Goal: Transaction & Acquisition: Purchase product/service

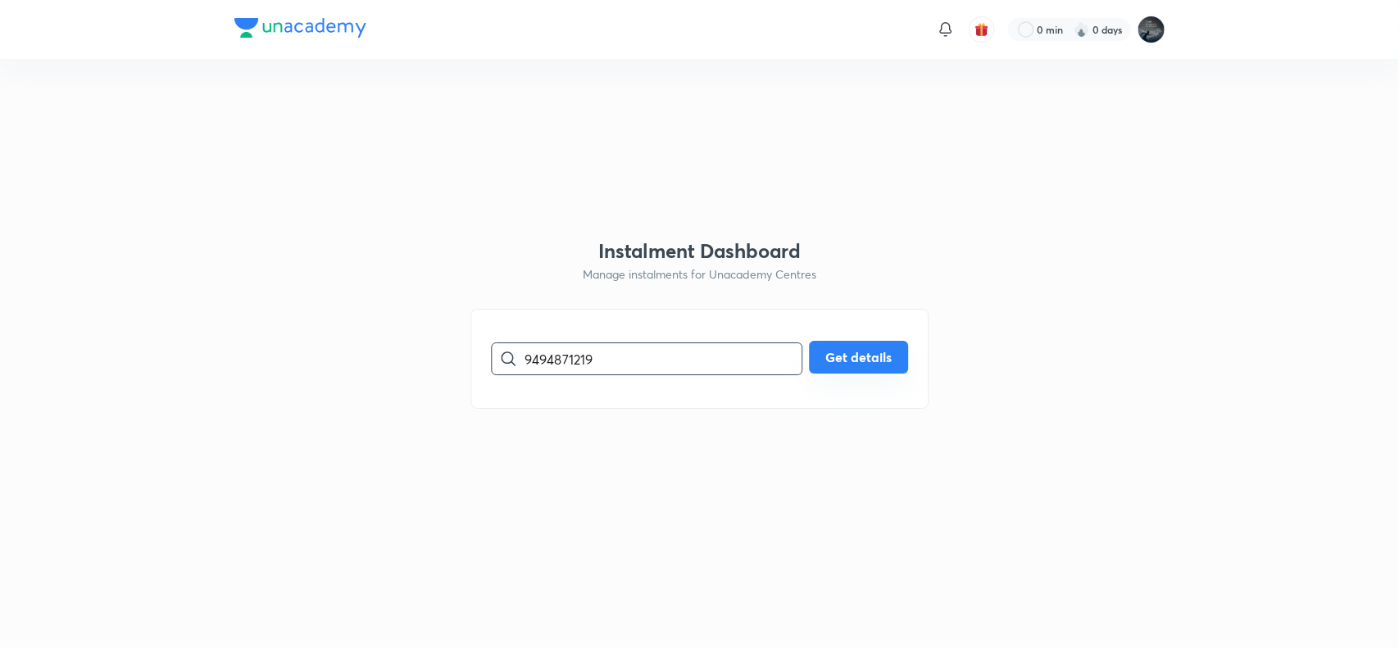
type input "9494871219"
click at [892, 363] on button "Get details" at bounding box center [858, 357] width 99 height 33
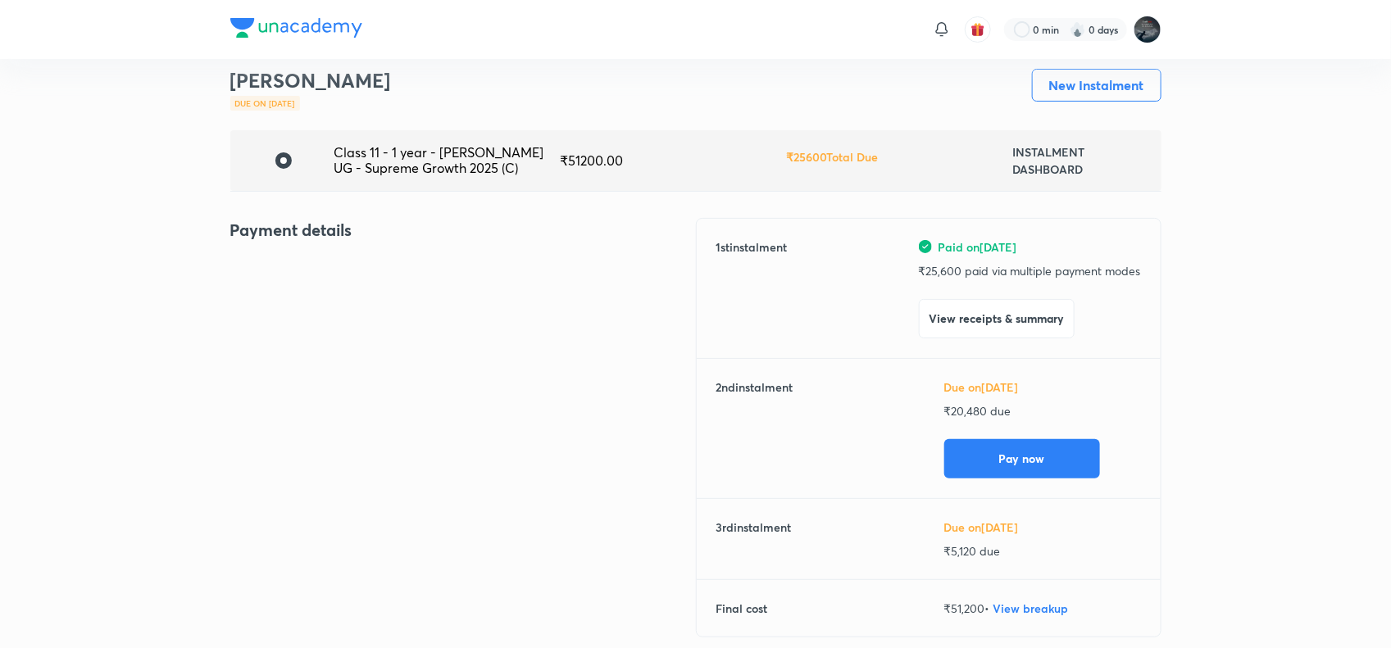
scroll to position [60, 0]
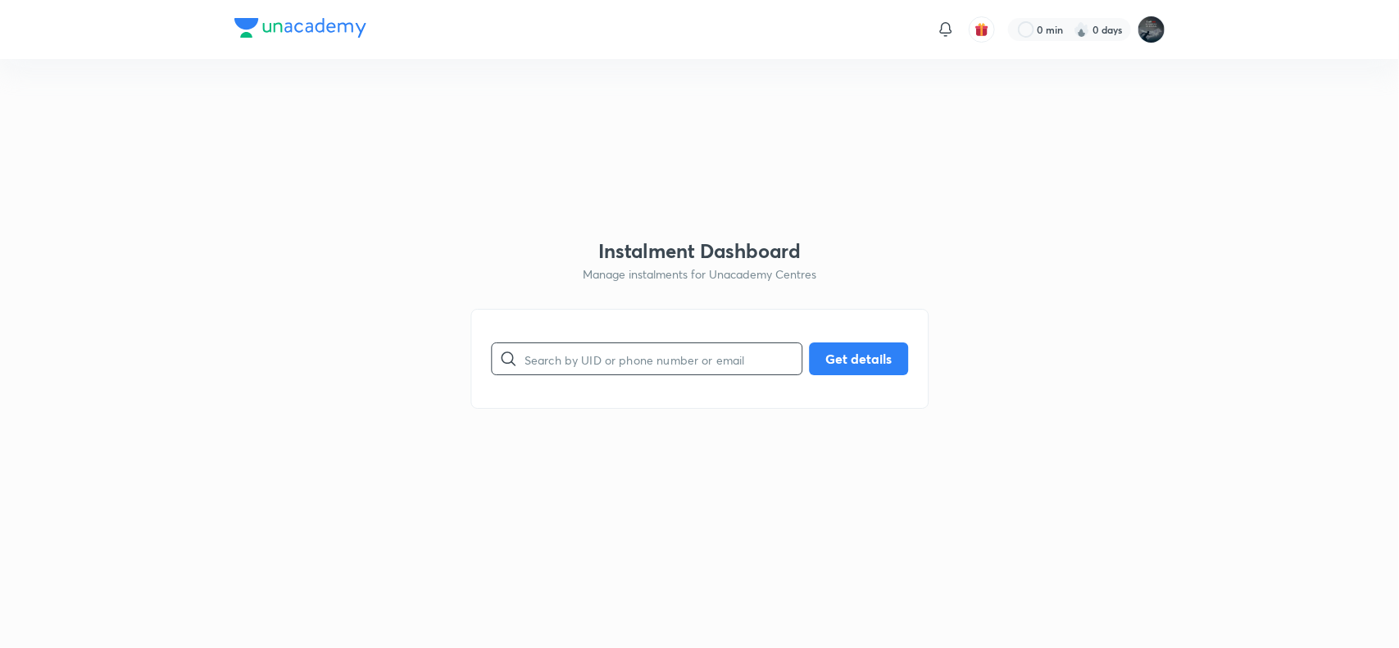
paste input "[EMAIL_ADDRESS][DOMAIN_NAME]"
click at [603, 357] on input "[EMAIL_ADDRESS][DOMAIN_NAME]" at bounding box center [663, 359] width 277 height 42
type input "rajagopalvkp1980@gmail.com"
click at [866, 351] on button "Get details" at bounding box center [858, 357] width 99 height 33
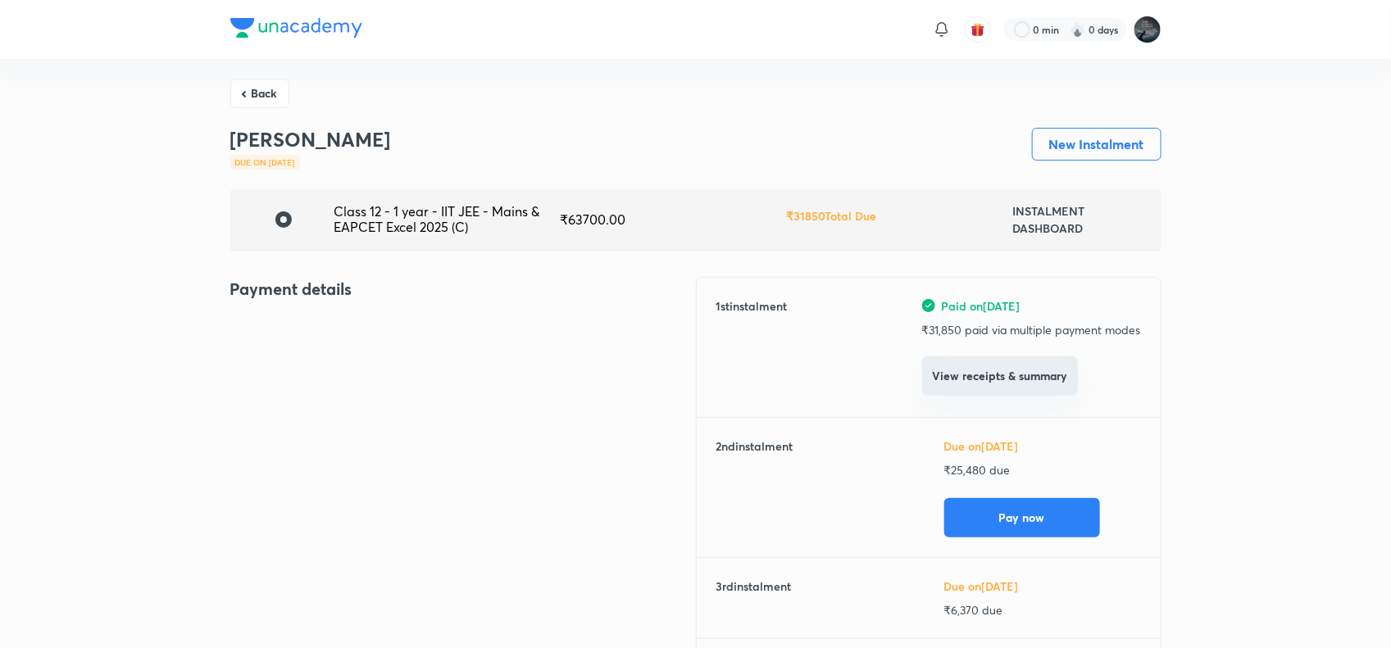
click at [1006, 375] on button "View receipts & summary" at bounding box center [1000, 376] width 156 height 39
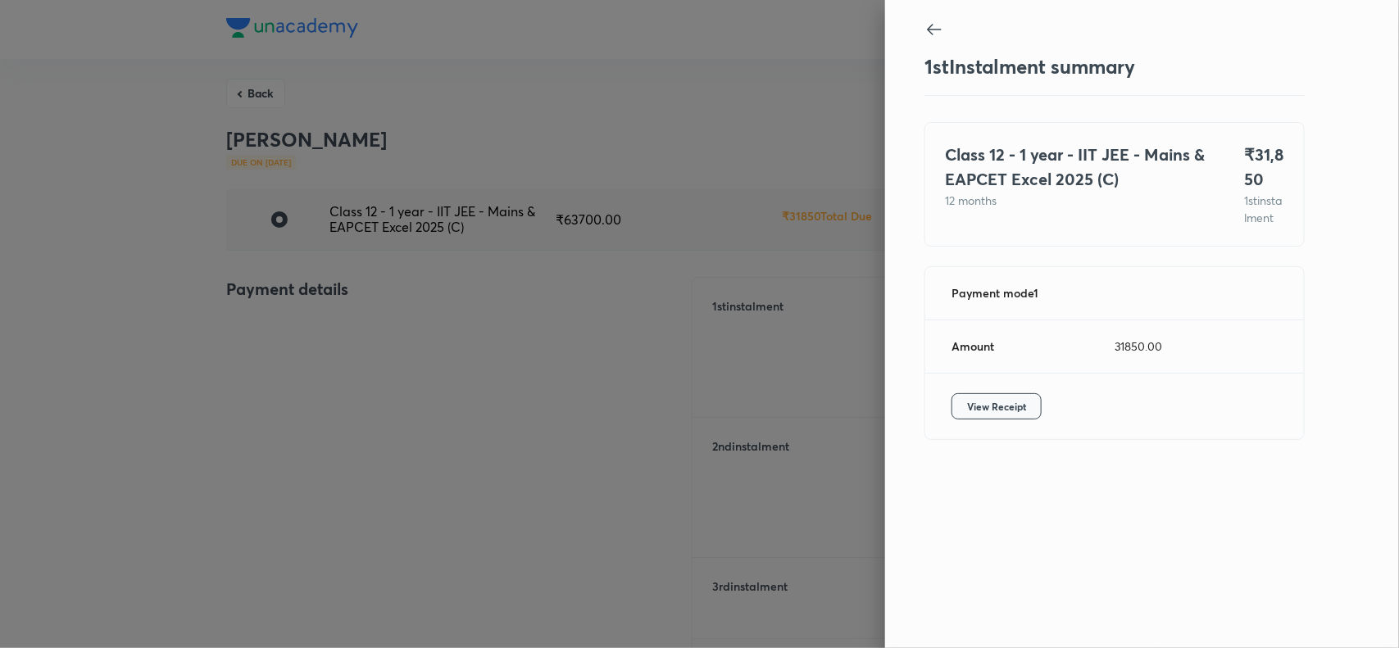
click at [985, 415] on span "View Receipt" at bounding box center [996, 406] width 59 height 16
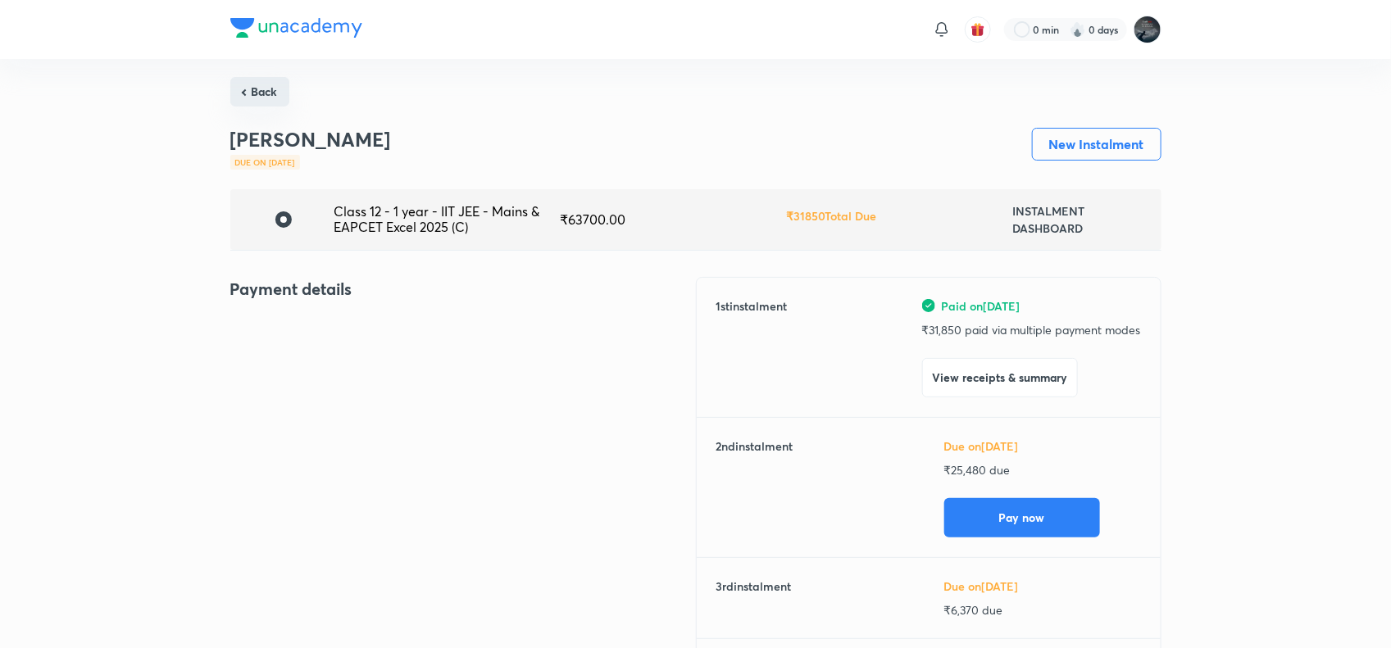
click at [266, 97] on button "Back" at bounding box center [259, 92] width 59 height 30
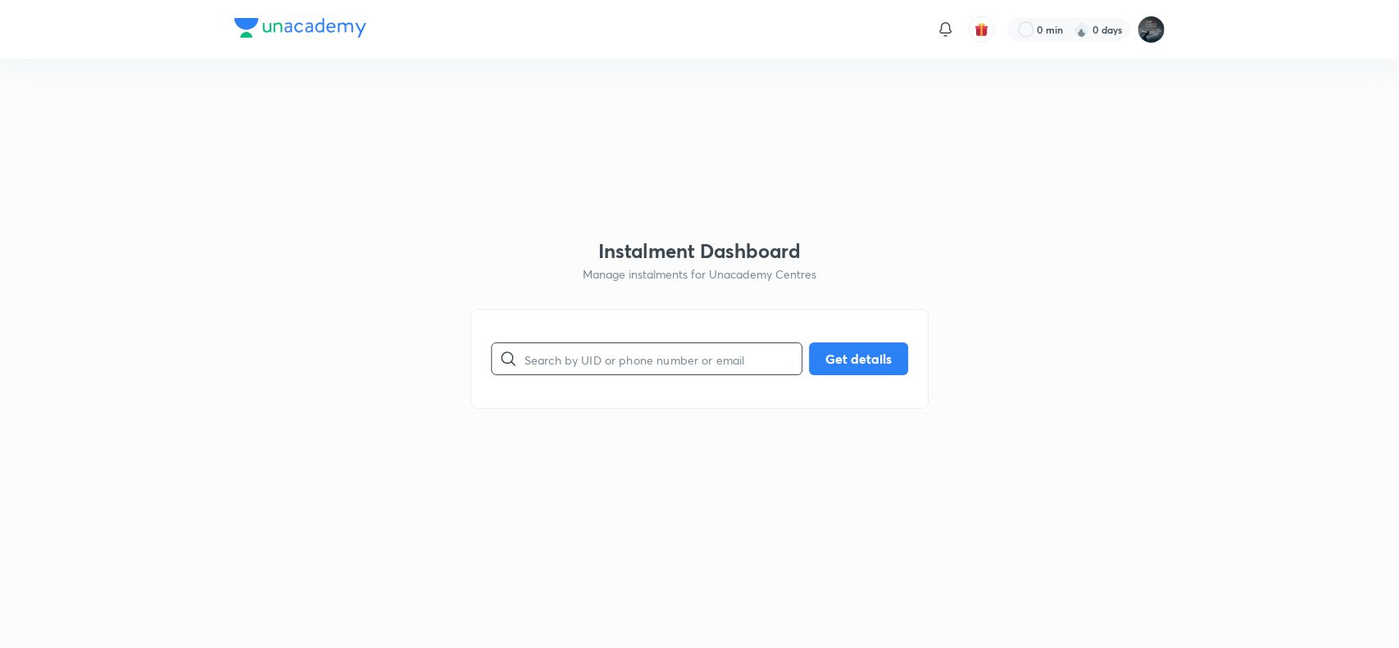
paste input "raovenkata423@gmail.com"
click at [606, 362] on input "raovenkata423@gmail.com" at bounding box center [663, 359] width 277 height 42
type input "raovenkata423@gmail.com"
click at [861, 361] on button "Get details" at bounding box center [858, 357] width 99 height 33
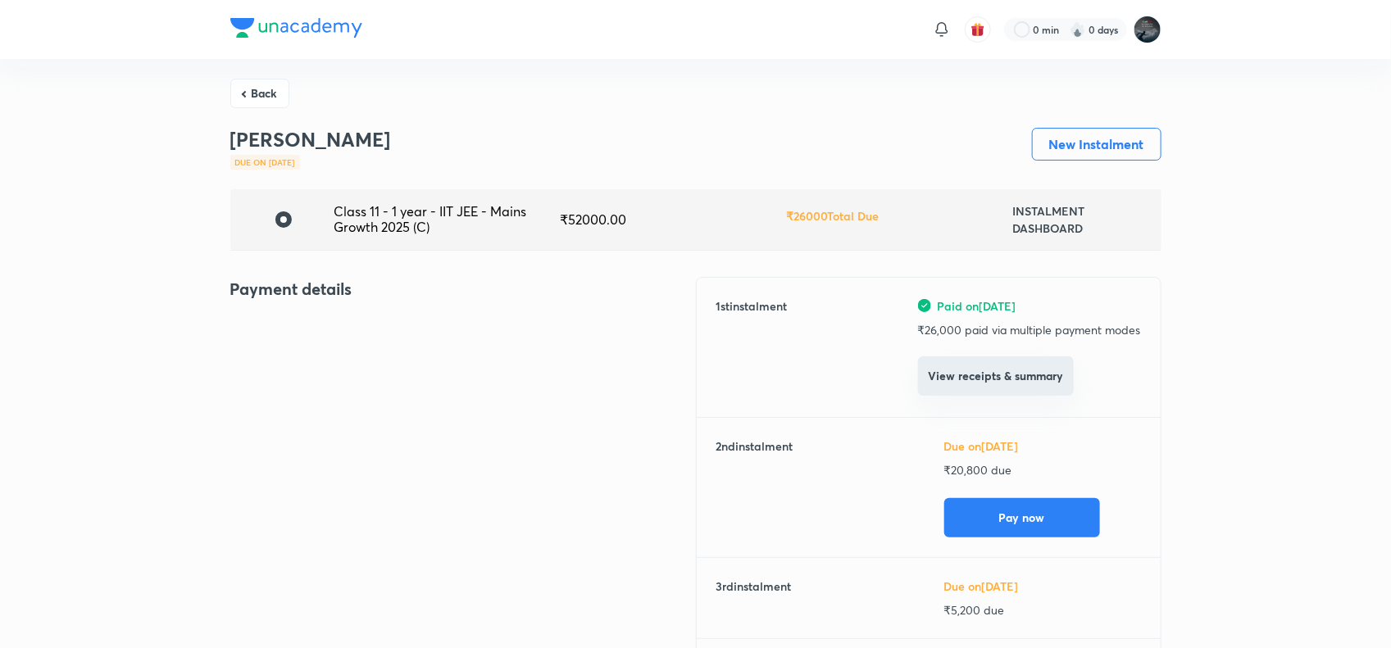
click at [974, 387] on button "View receipts & summary" at bounding box center [996, 376] width 156 height 39
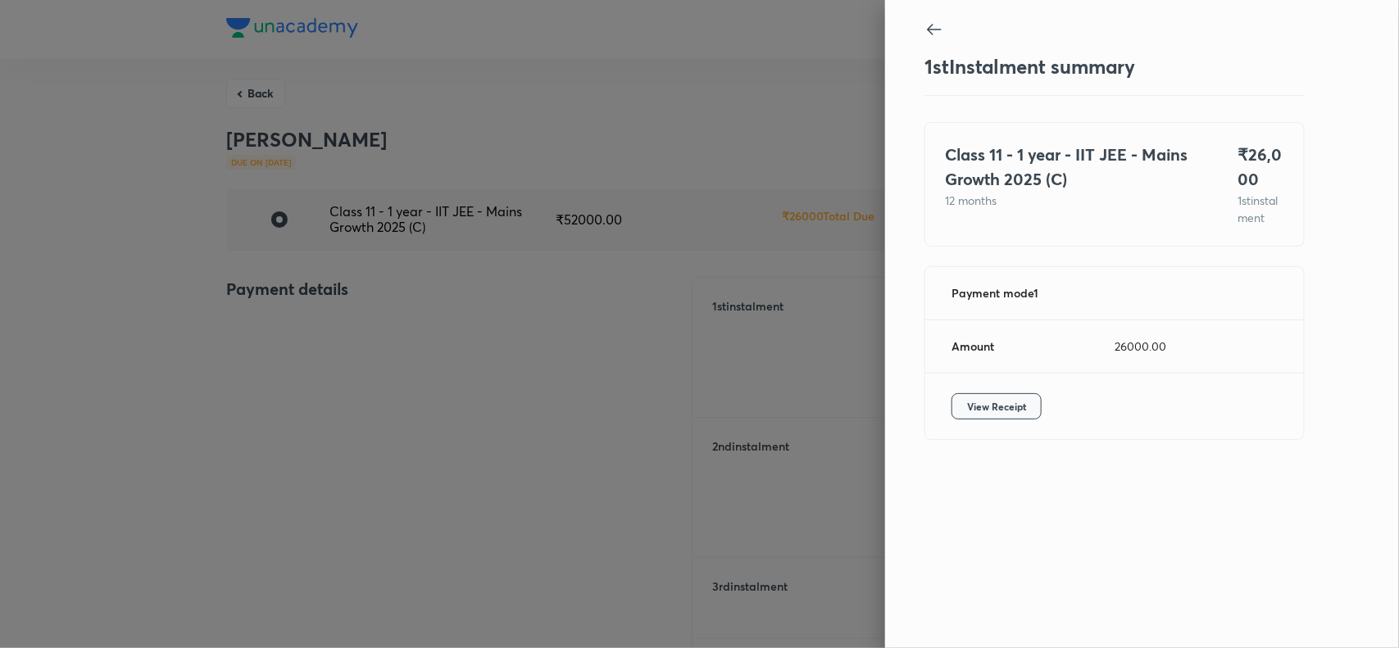
click at [978, 420] on button "View Receipt" at bounding box center [996, 406] width 90 height 26
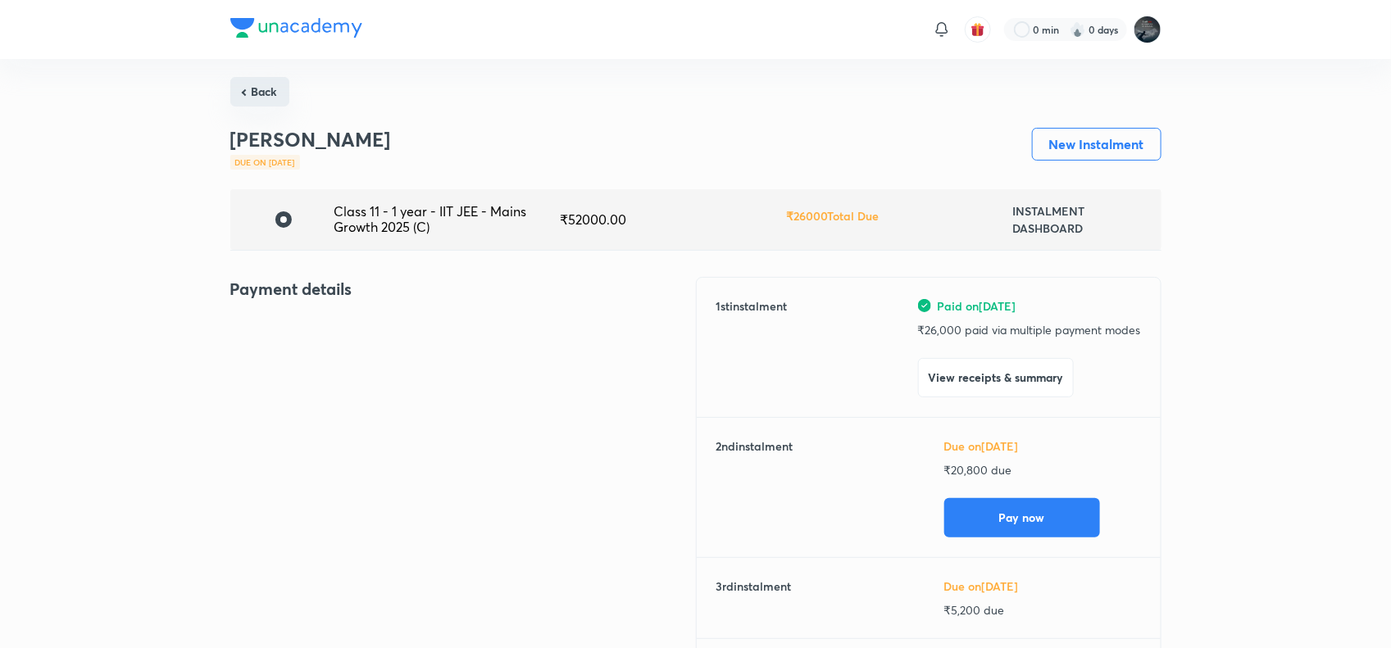
click at [258, 88] on button "Back" at bounding box center [259, 92] width 59 height 30
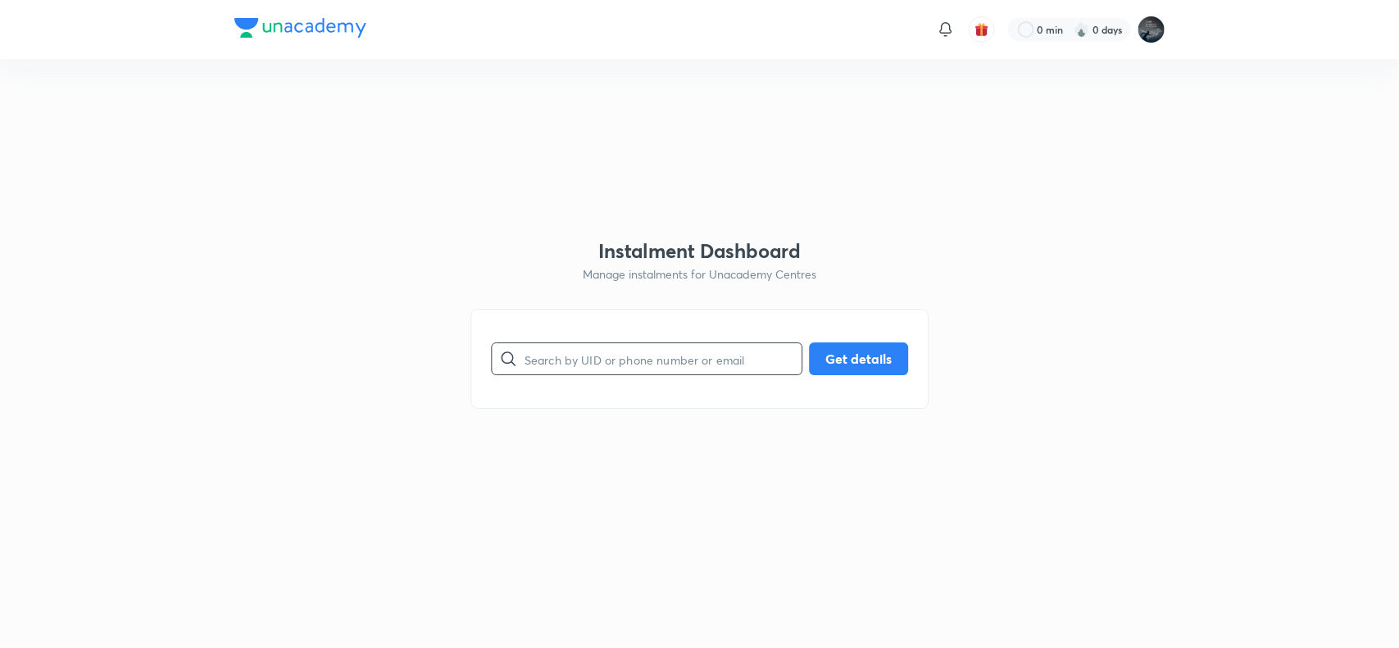
click at [602, 358] on input "text" at bounding box center [663, 359] width 277 height 42
type input "9494871218"
click at [862, 348] on button "Get details" at bounding box center [858, 357] width 99 height 33
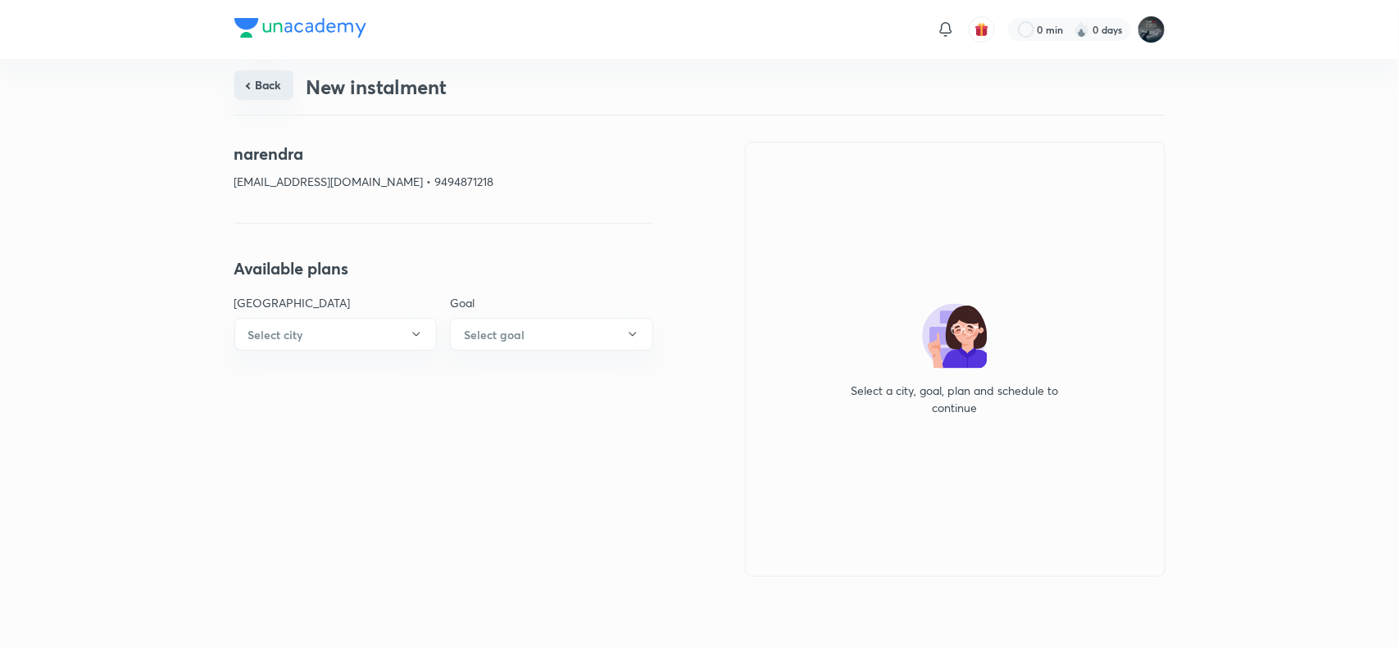
click at [264, 83] on button "Back" at bounding box center [263, 85] width 59 height 30
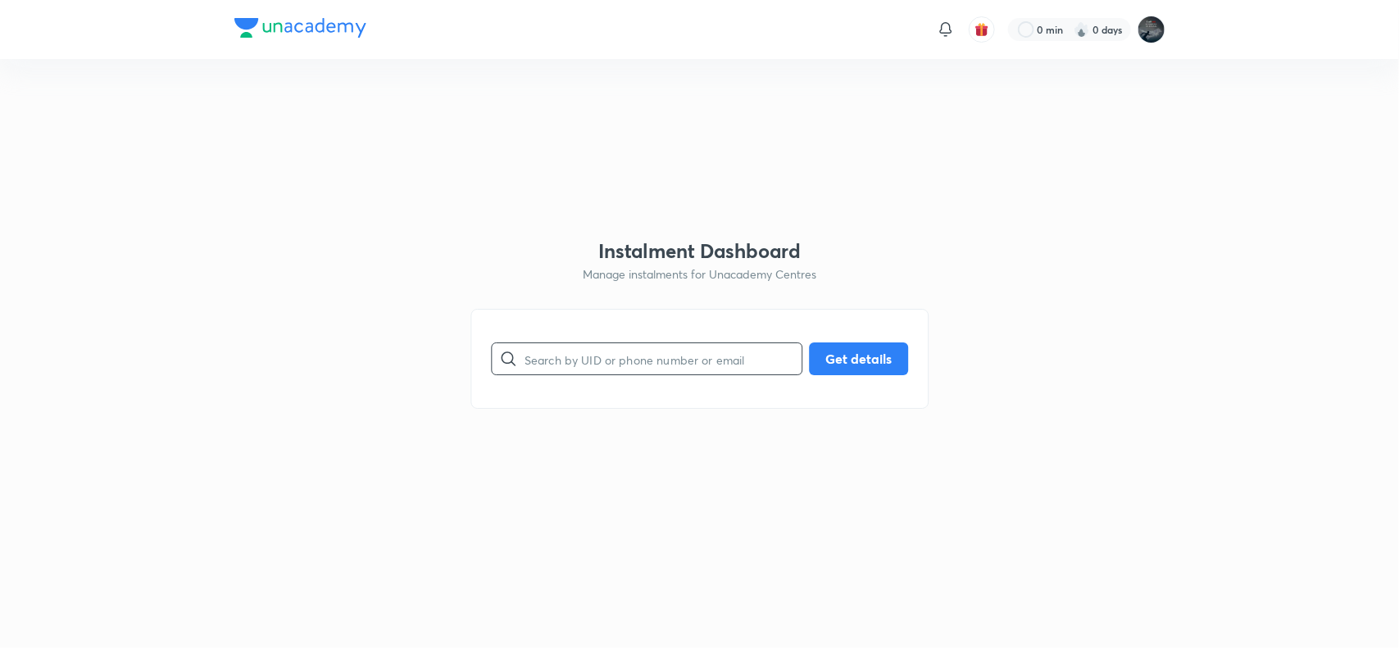
click at [574, 373] on input "text" at bounding box center [663, 359] width 277 height 42
type input "9494871219"
click at [862, 361] on button "Get details" at bounding box center [858, 357] width 99 height 33
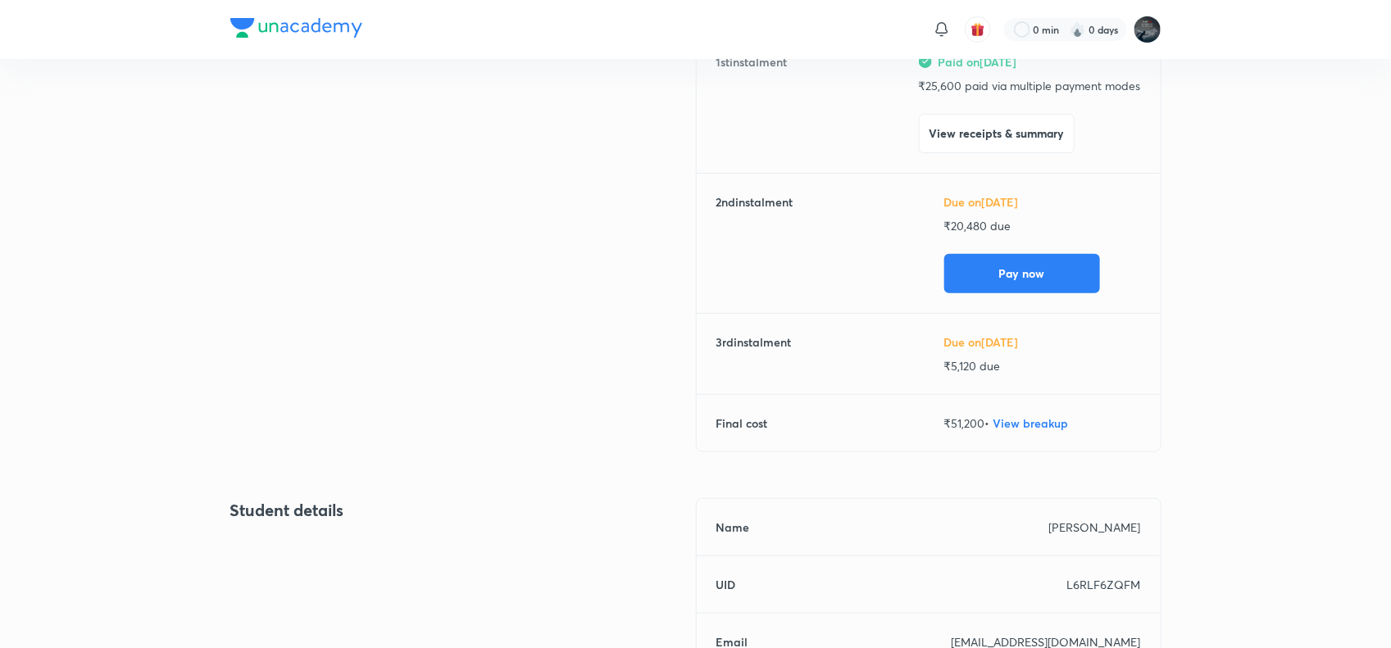
scroll to position [246, 0]
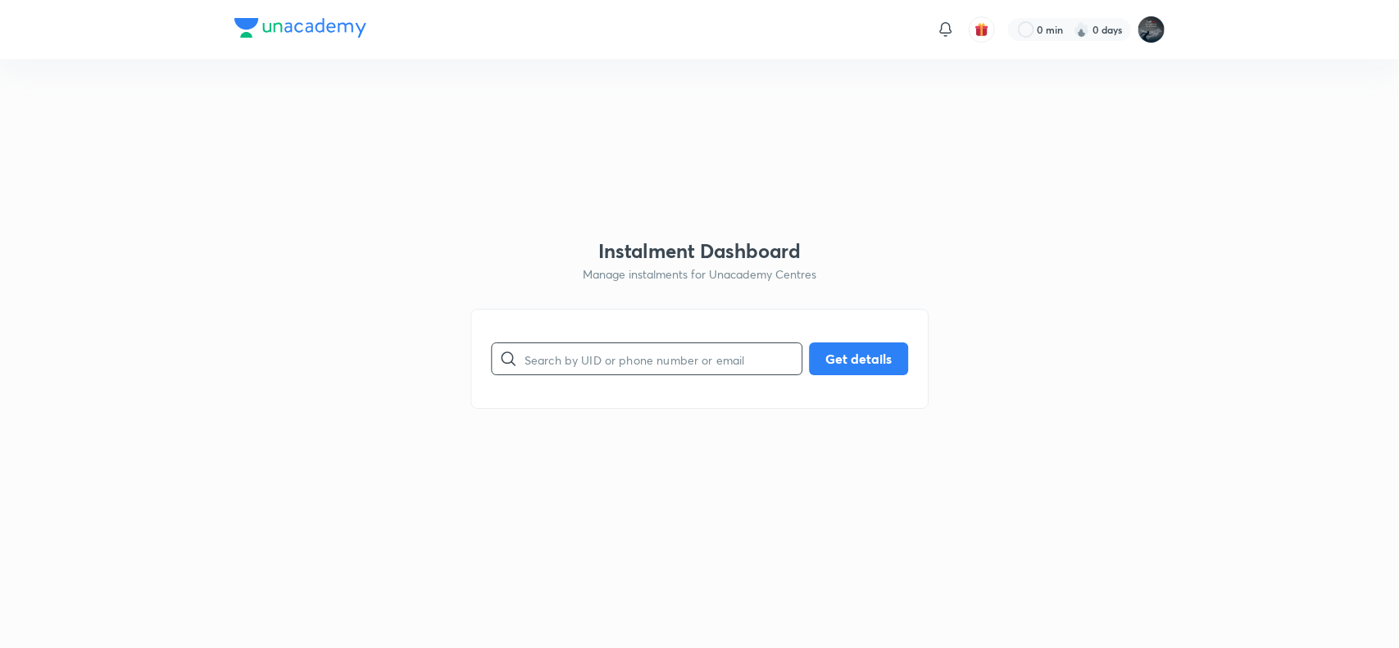
click at [641, 359] on input "text" at bounding box center [663, 359] width 277 height 42
type input "9652414096"
click at [881, 358] on button "Get details" at bounding box center [858, 357] width 99 height 33
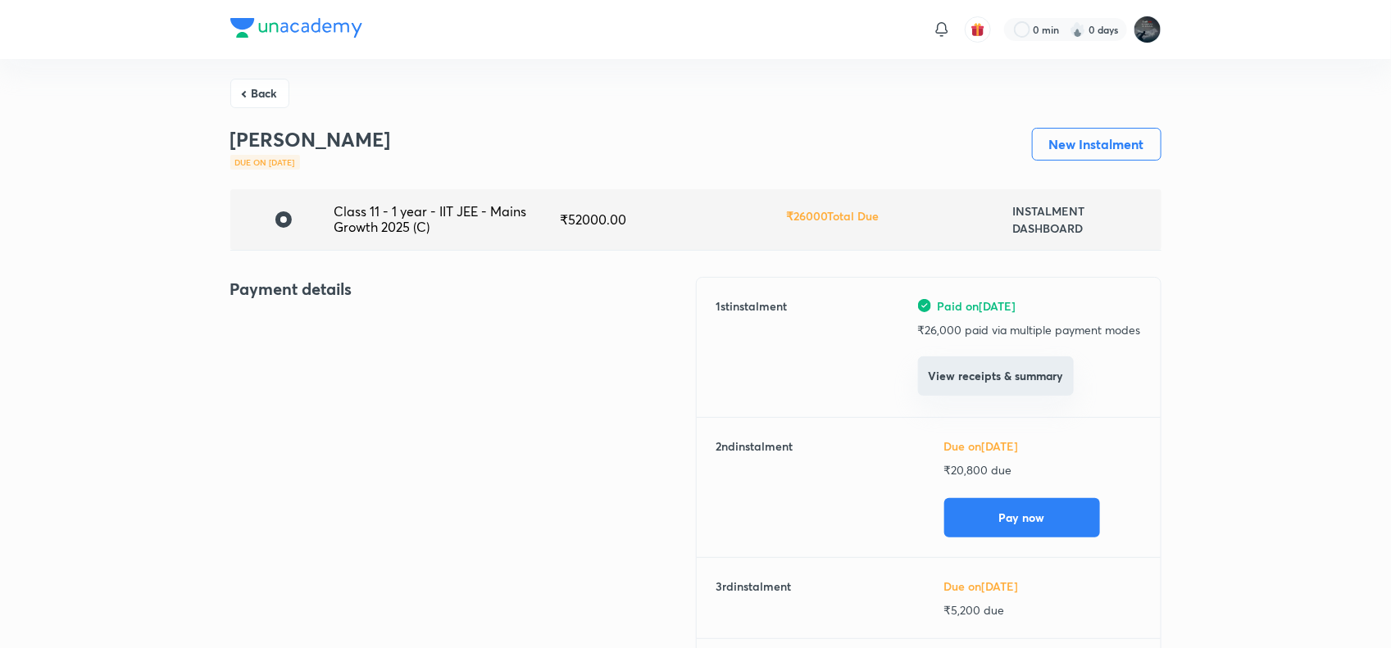
click at [996, 375] on button "View receipts & summary" at bounding box center [996, 376] width 156 height 39
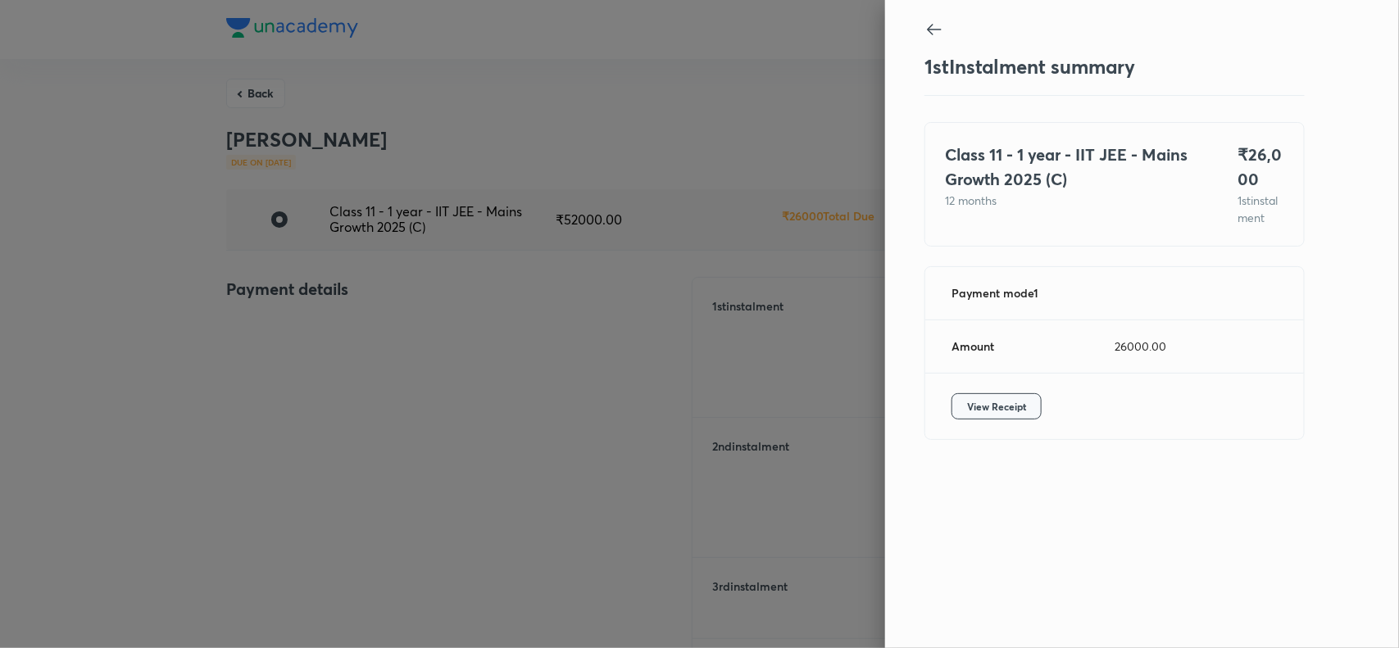
click at [1002, 415] on span "View Receipt" at bounding box center [996, 406] width 59 height 16
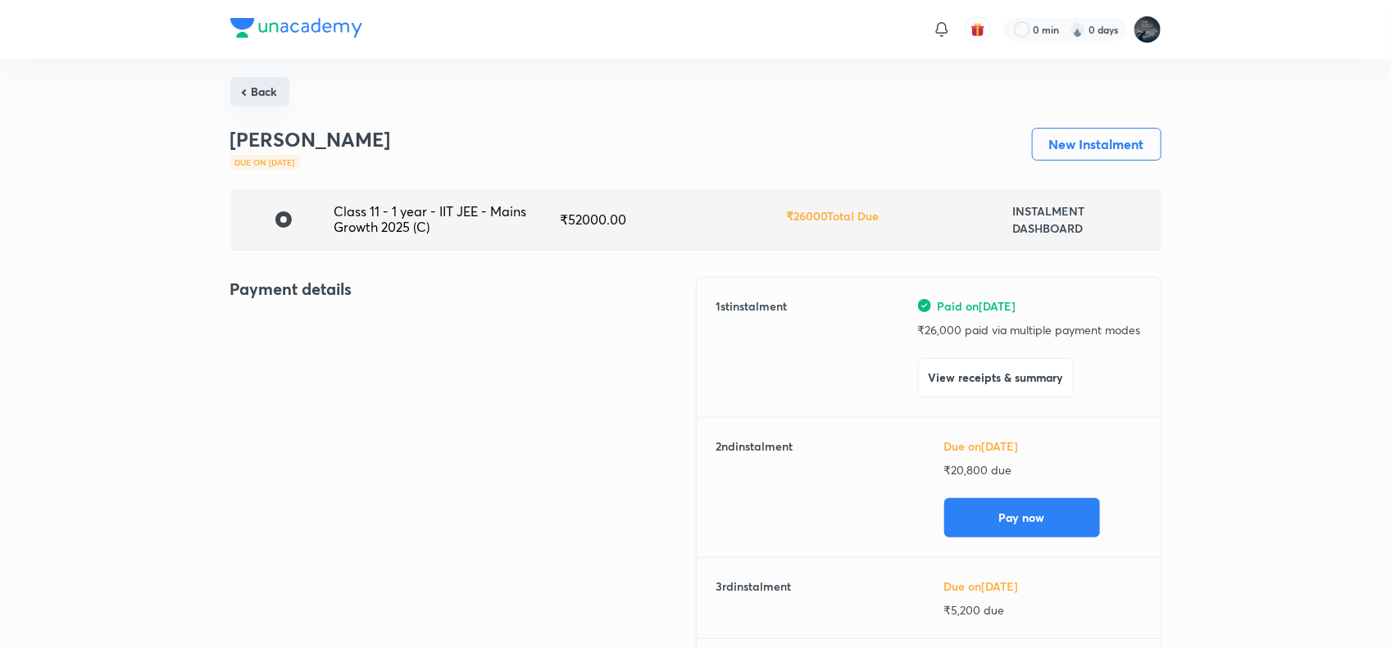
click at [256, 91] on button "Back" at bounding box center [259, 92] width 59 height 30
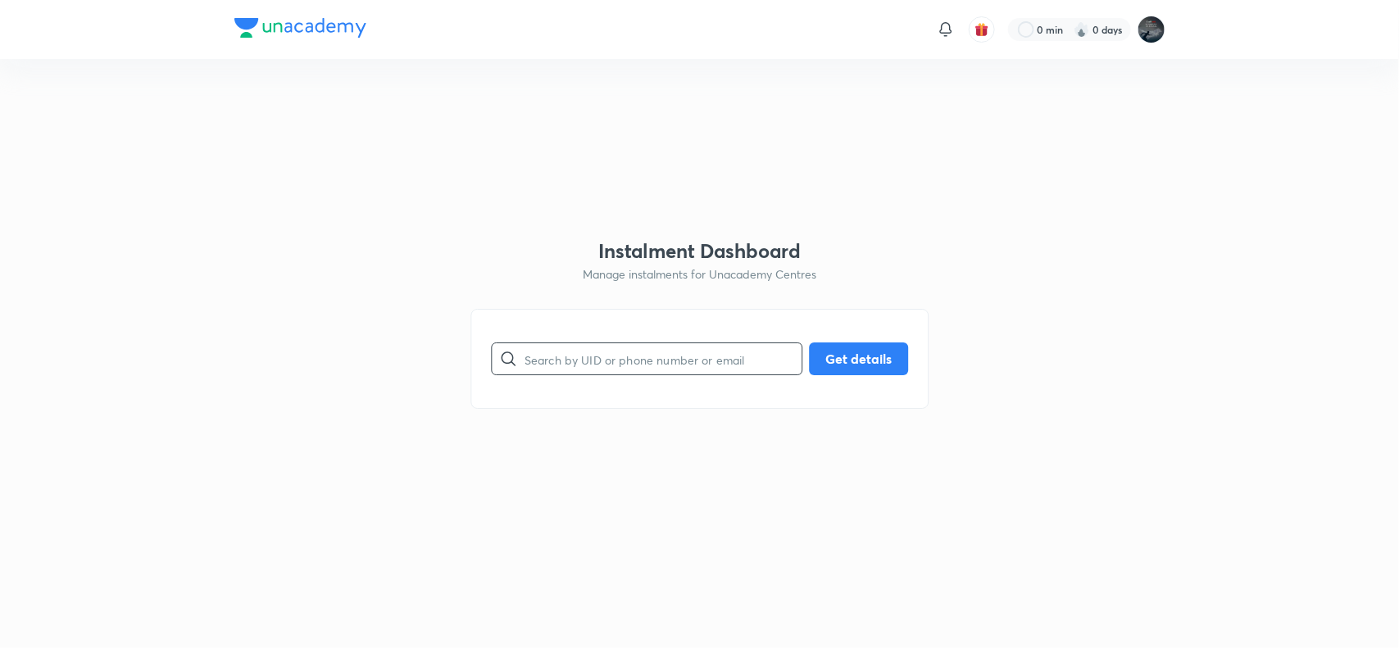
click at [665, 357] on input "text" at bounding box center [663, 359] width 277 height 42
type input "9494871219"
click at [847, 354] on button "Get details" at bounding box center [858, 357] width 99 height 33
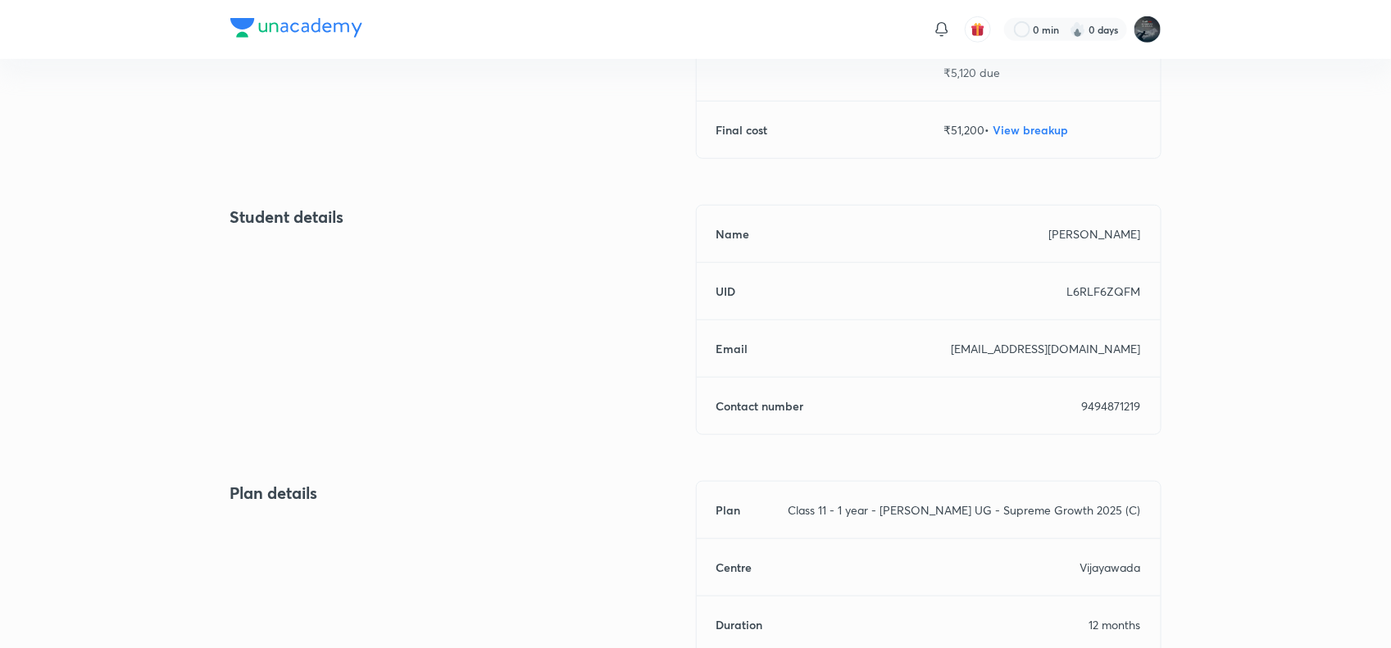
scroll to position [538, 0]
click at [1109, 397] on p "9494871219" at bounding box center [1111, 405] width 59 height 17
copy p "9494871219"
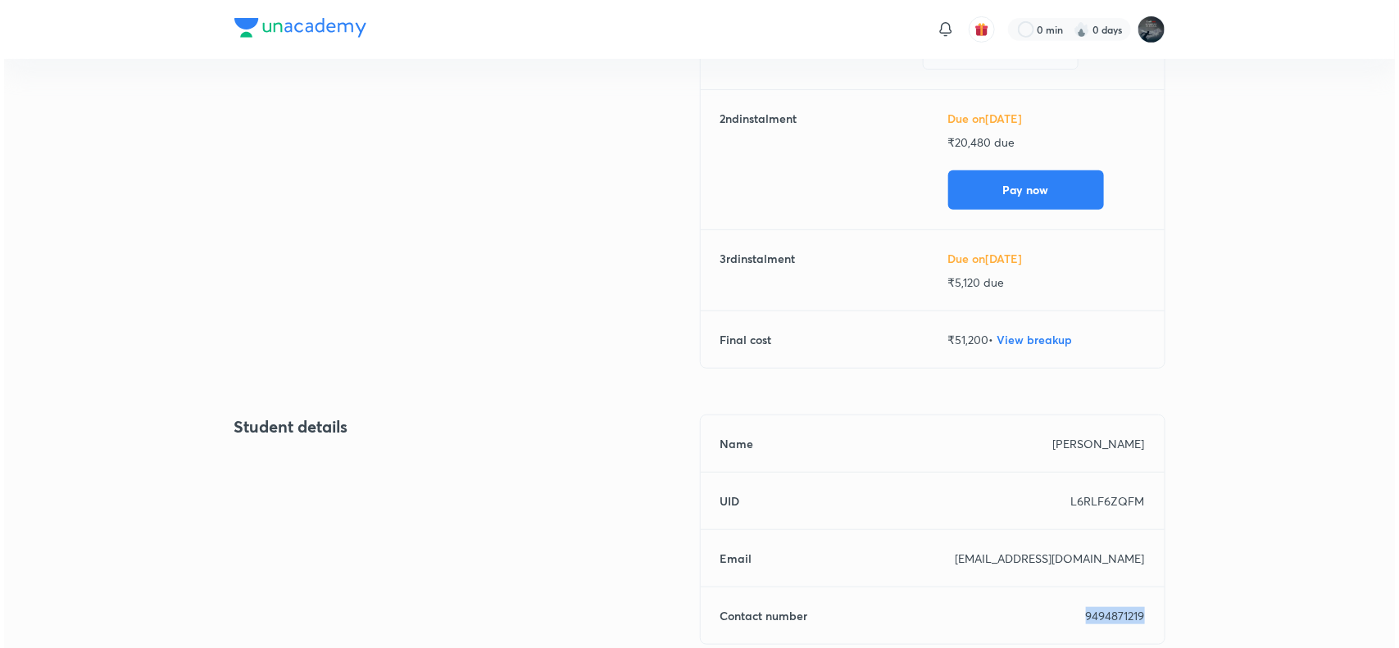
scroll to position [329, 0]
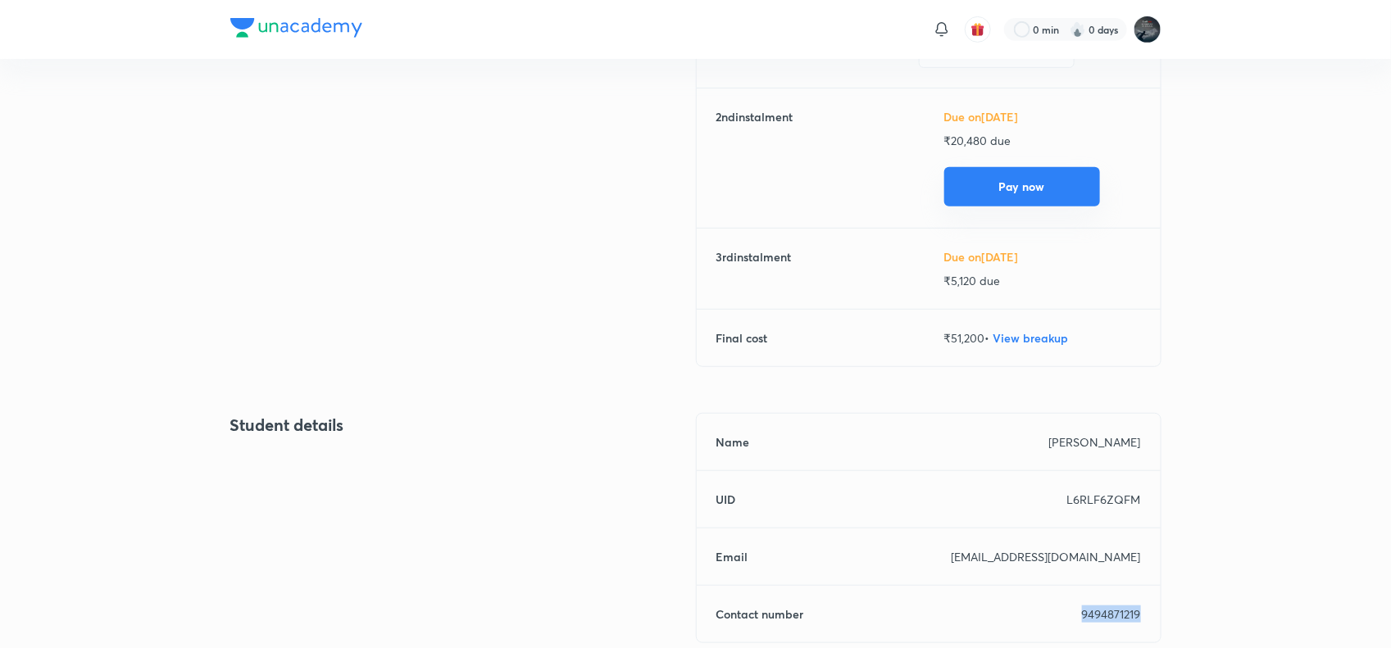
click at [1027, 175] on button "Pay now" at bounding box center [1022, 186] width 156 height 39
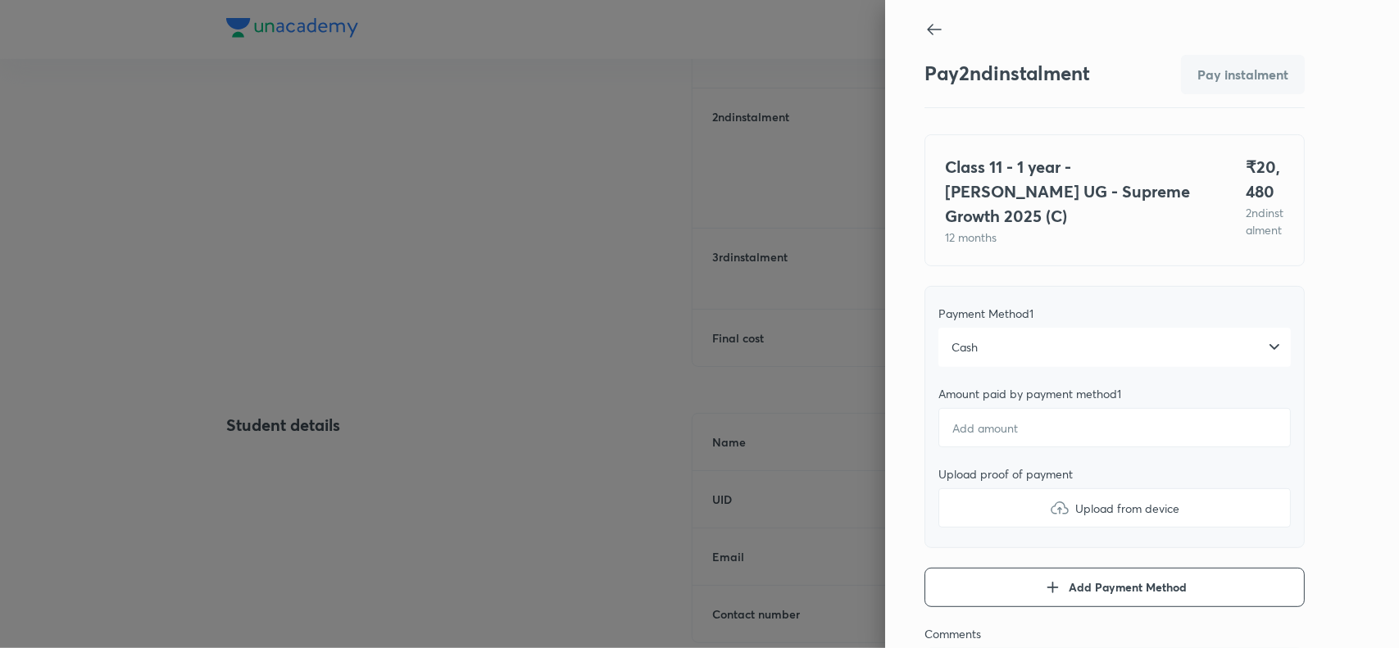
click at [992, 366] on div "Cash" at bounding box center [1114, 347] width 352 height 39
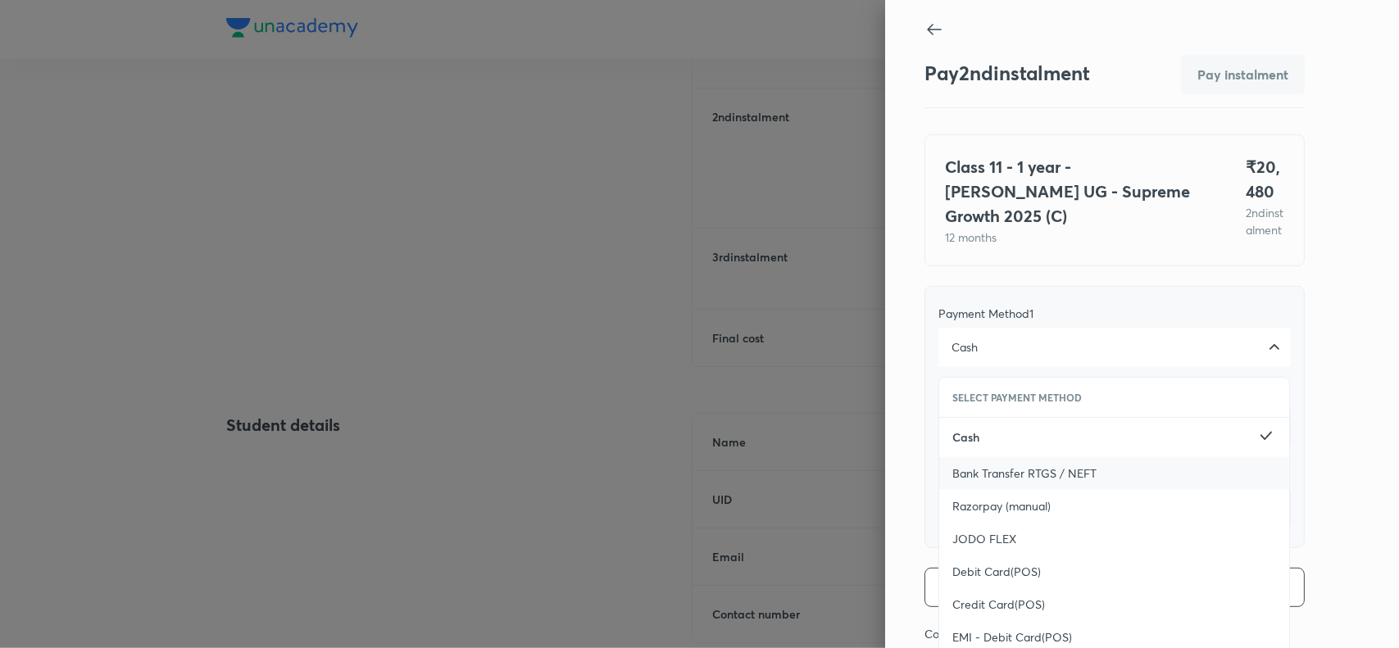
scroll to position [179, 0]
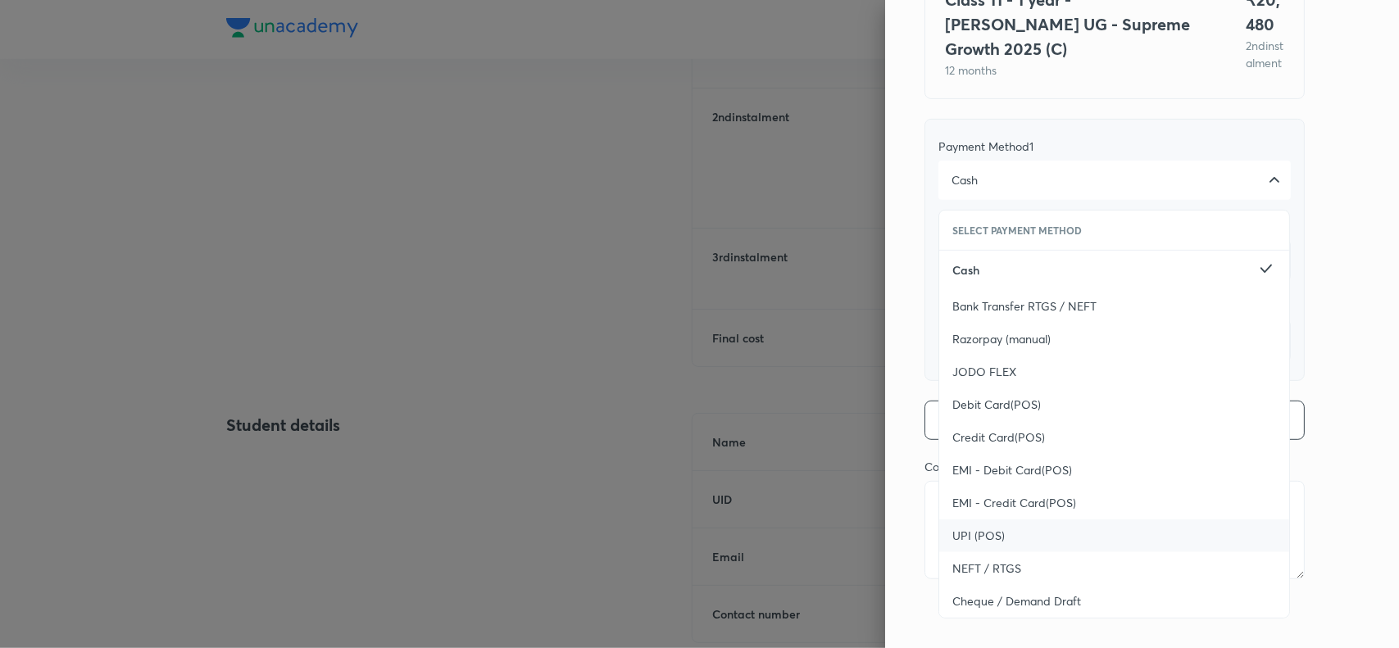
click at [979, 542] on span "UPI (POS)" at bounding box center [978, 536] width 52 height 16
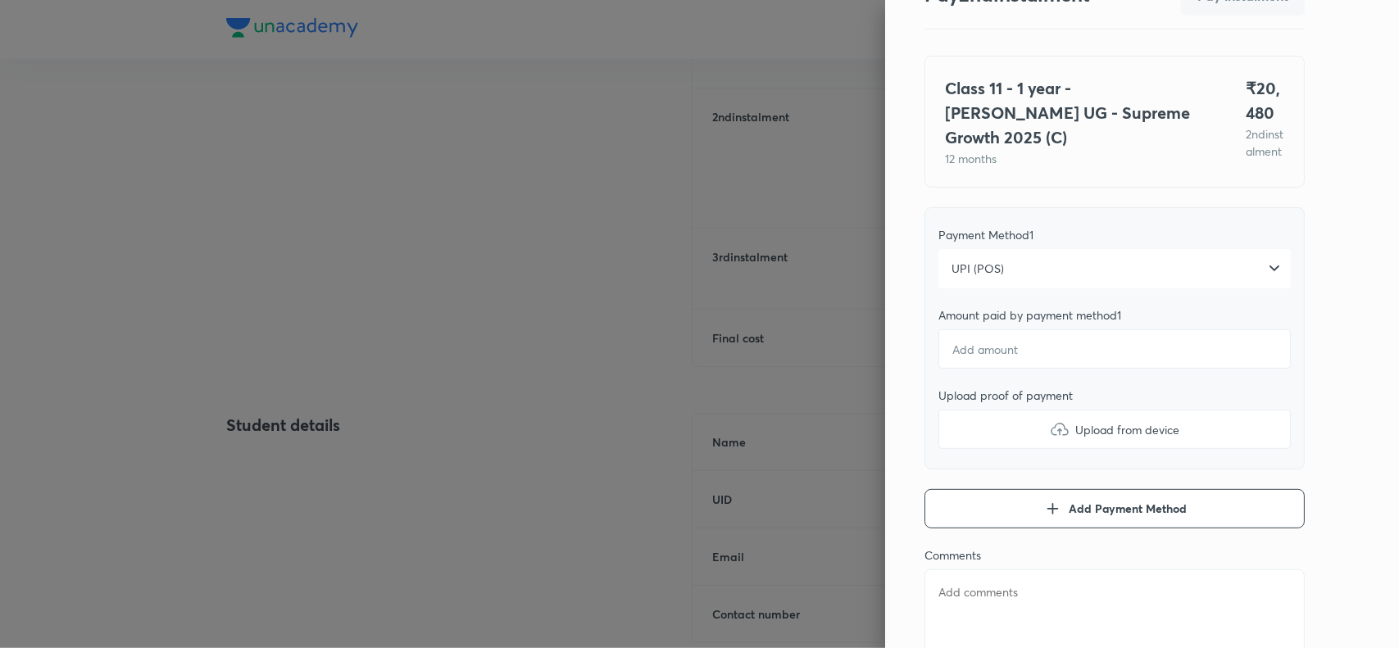
scroll to position [75, 0]
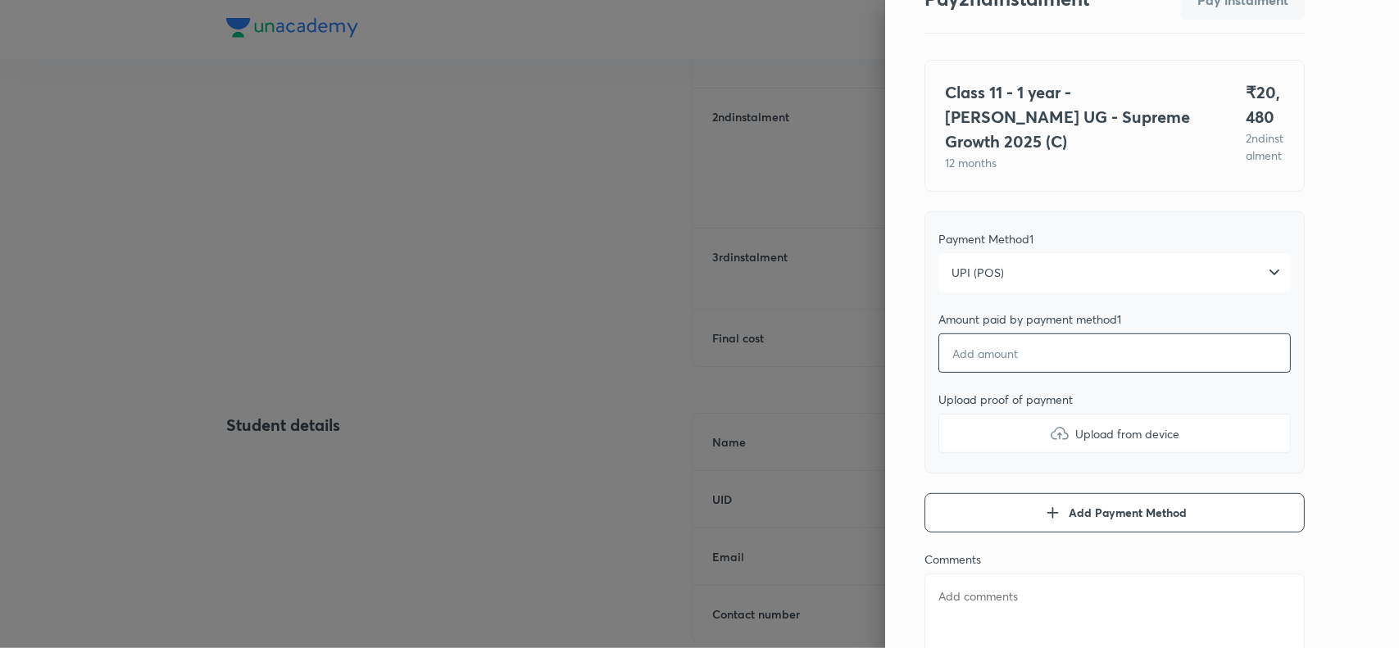
click at [967, 361] on input "number" at bounding box center [1114, 353] width 352 height 39
type textarea "x"
type input "2"
type textarea "x"
type input "20"
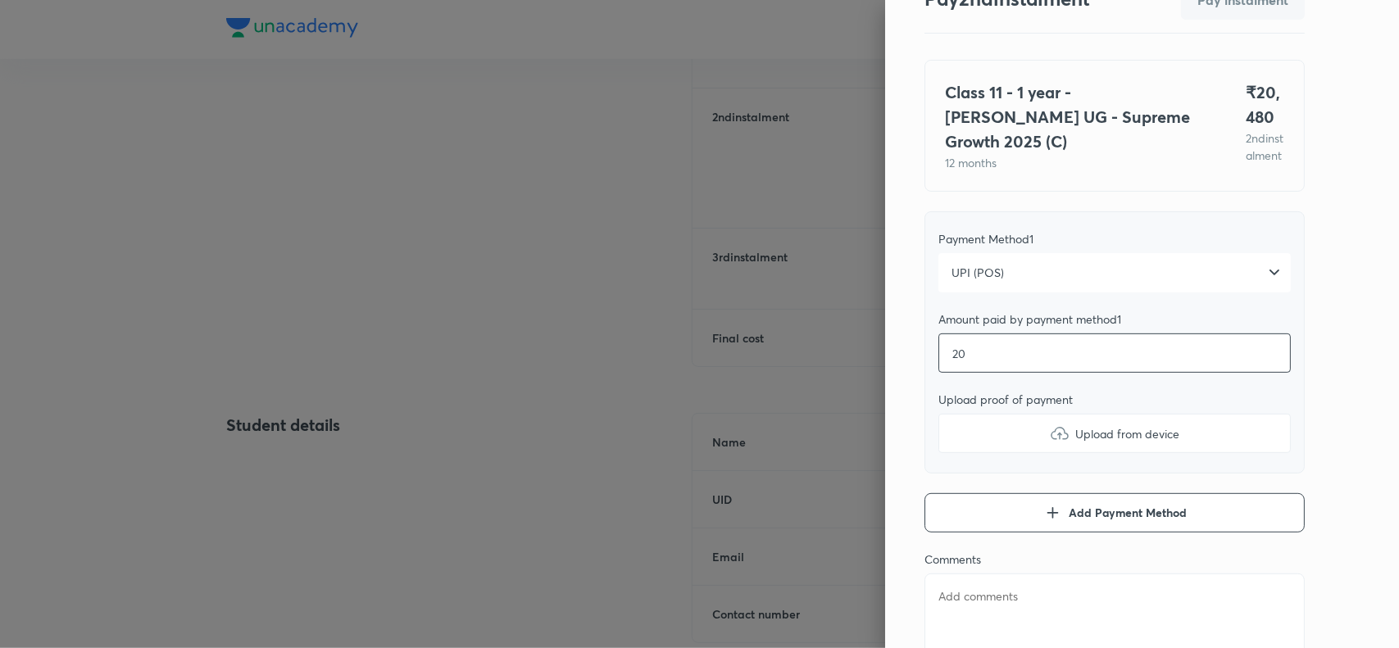
type textarea "x"
type input "204"
type textarea "x"
type input "2048"
type textarea "x"
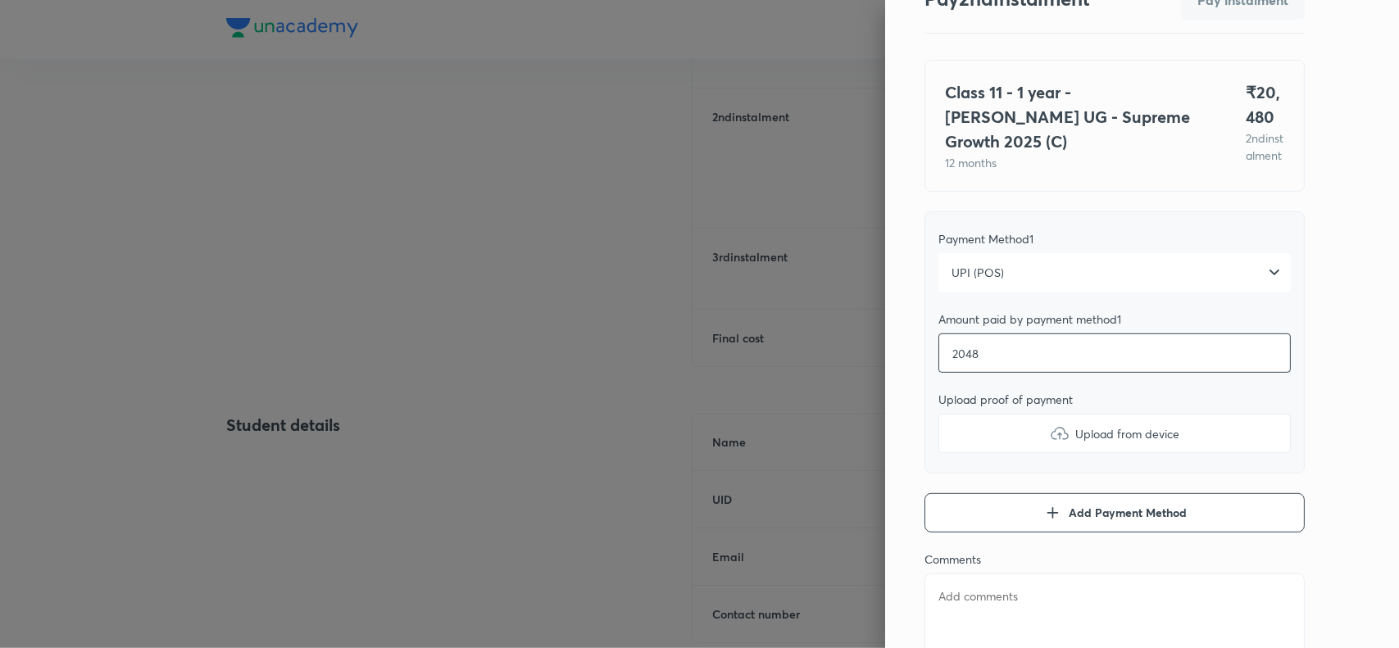
type input "20480"
type textarea "x"
type input "20480"
click at [1050, 443] on img at bounding box center [1060, 434] width 20 height 20
click at [0, 0] on input "Upload from device" at bounding box center [0, 0] width 0 height 0
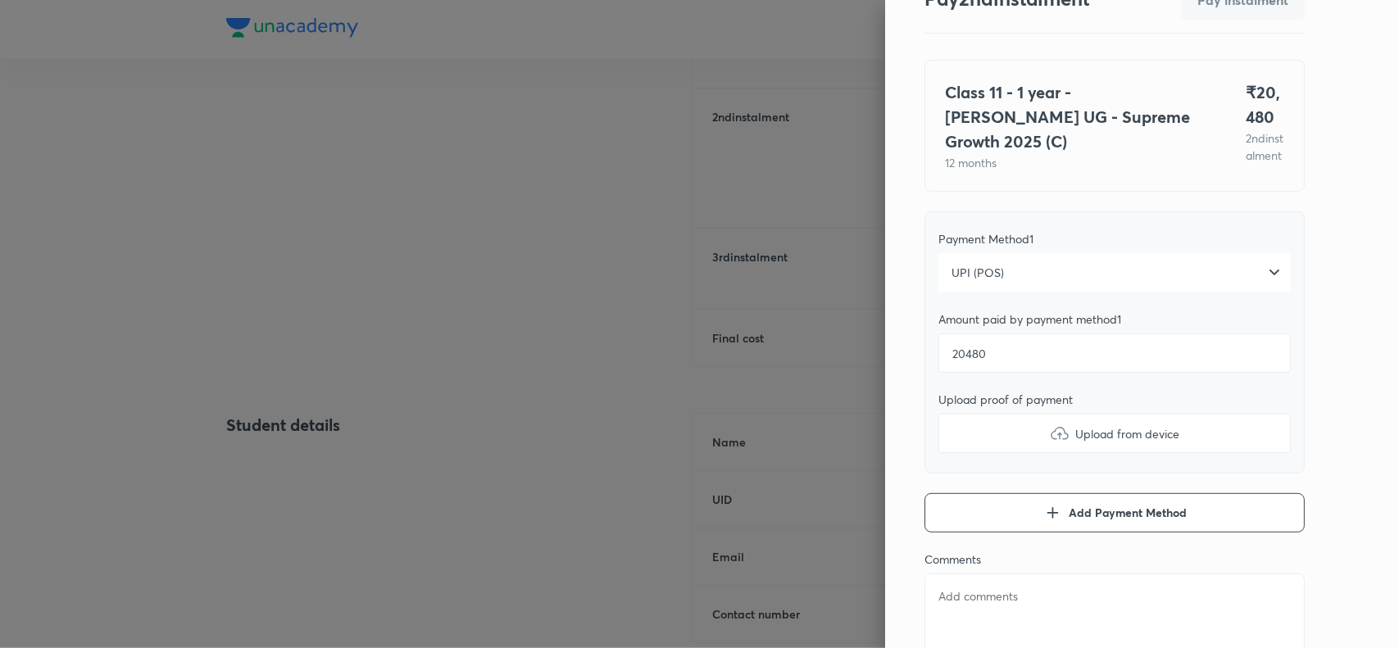
type textarea "x"
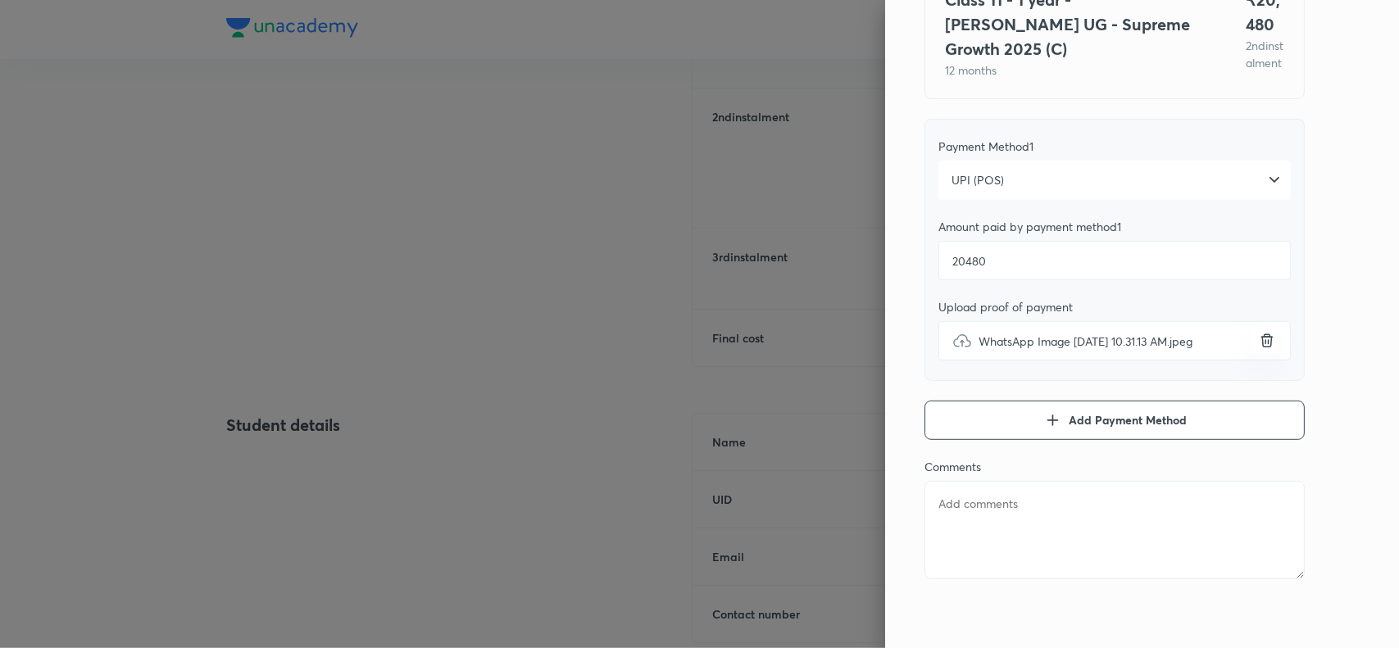
click at [1021, 525] on textarea at bounding box center [1114, 530] width 380 height 98
paste textarea "[PERSON_NAME]"
type textarea "[PERSON_NAME]"
type textarea "x"
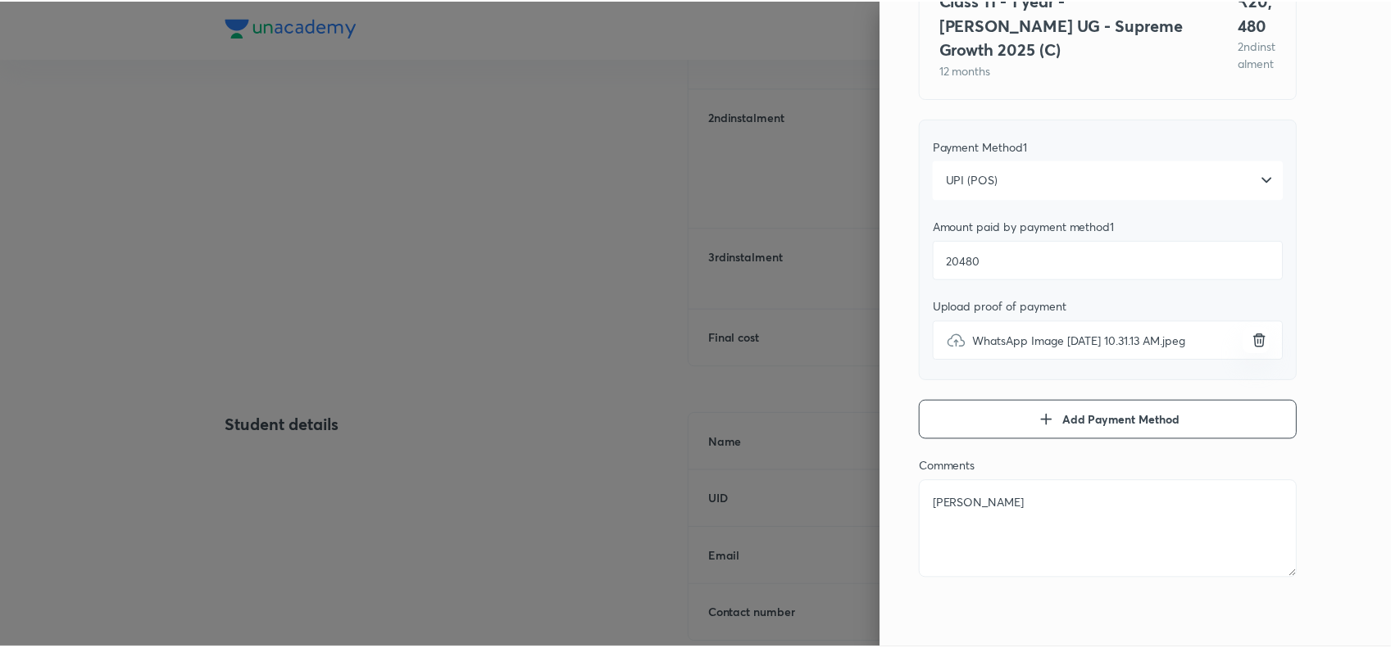
scroll to position [0, 0]
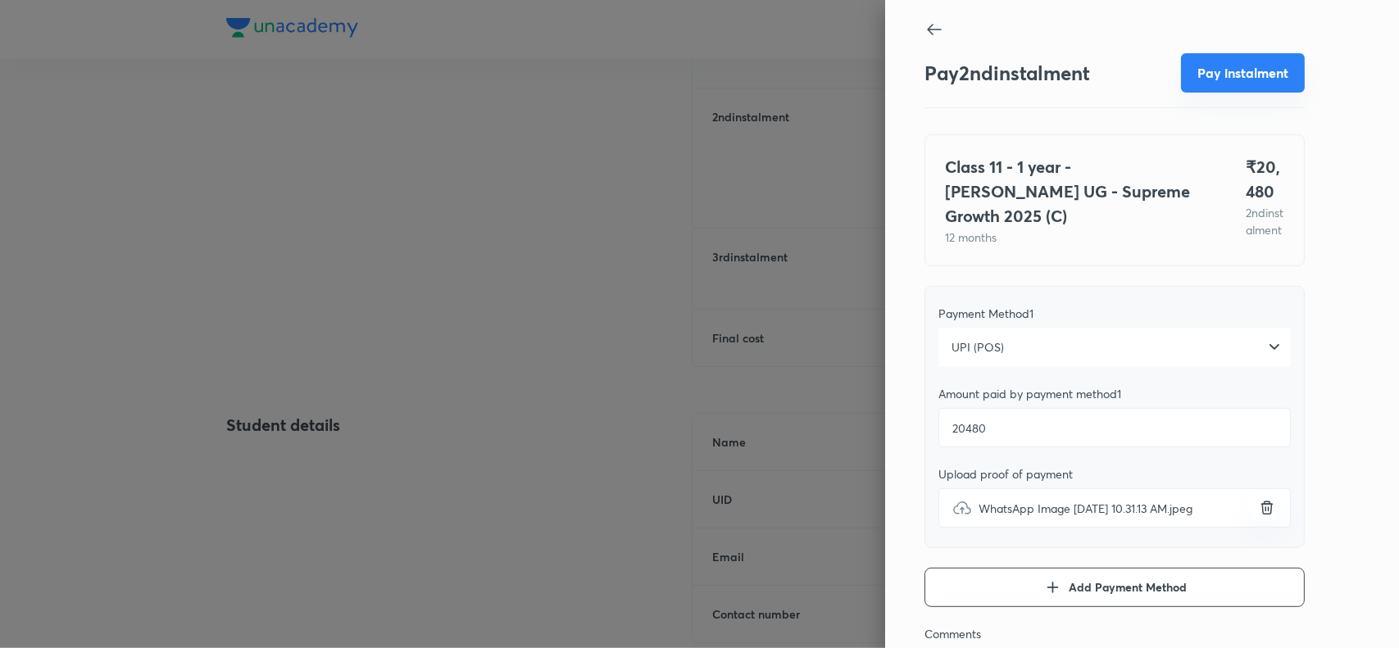
type textarea "[PERSON_NAME]"
click at [1211, 71] on button "Pay instalment" at bounding box center [1243, 72] width 124 height 39
type textarea "x"
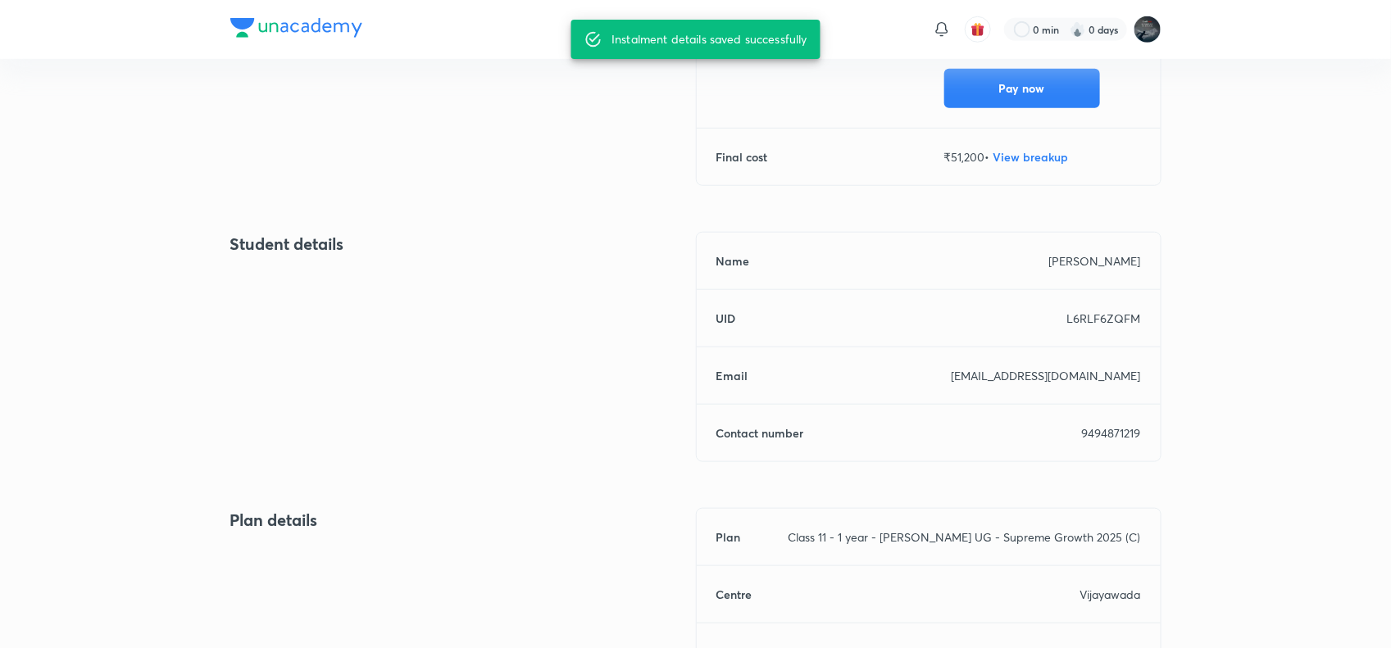
scroll to position [570, 0]
click at [1088, 441] on div "Name Vundi Rishik Kumar UID L6RLF6ZQFM Email sateeshlatha@gmail.com Contact num…" at bounding box center [929, 346] width 466 height 230
copy p "9494871219"
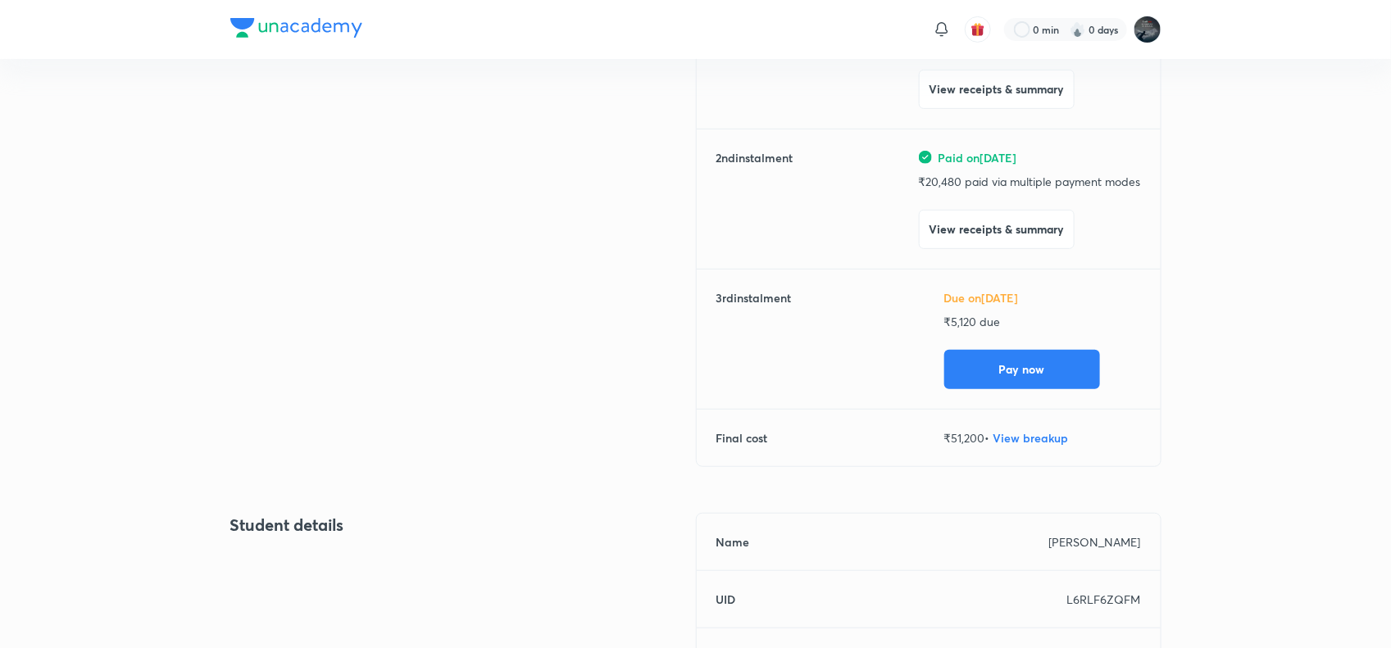
scroll to position [288, 0]
